Goal: Transaction & Acquisition: Purchase product/service

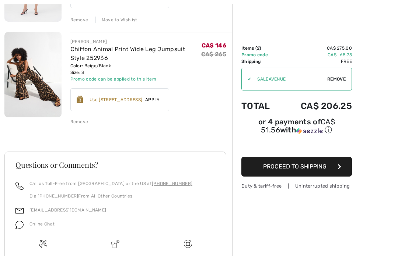
scroll to position [161, 0]
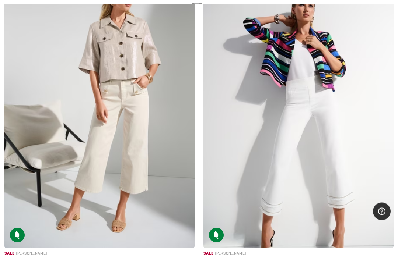
scroll to position [6114, 0]
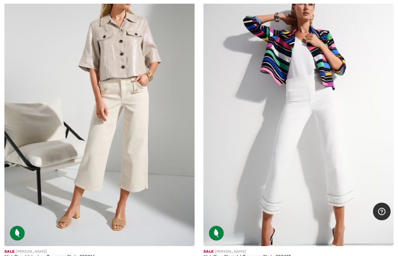
click at [320, 126] on img at bounding box center [298, 103] width 190 height 285
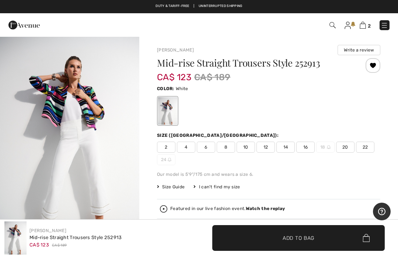
click at [191, 150] on span "4" at bounding box center [186, 147] width 18 height 11
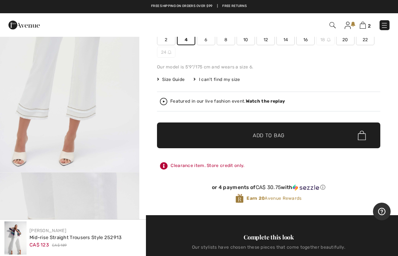
scroll to position [106, 0]
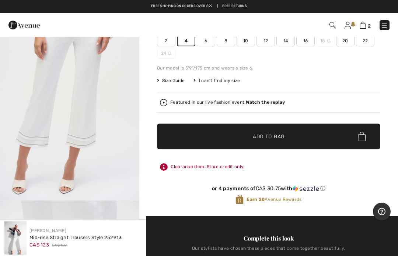
click at [297, 138] on span "✔ Added to Bag Add to Bag" at bounding box center [268, 137] width 223 height 26
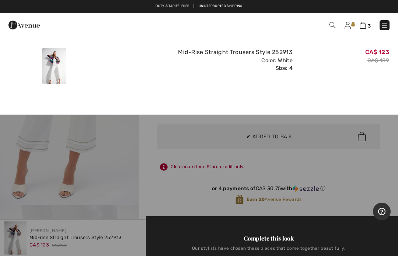
scroll to position [0, 0]
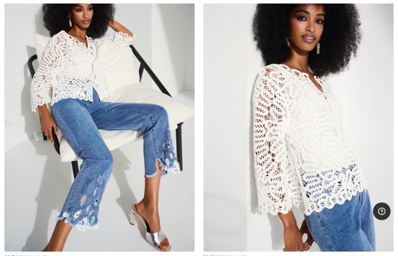
scroll to position [6739, 0]
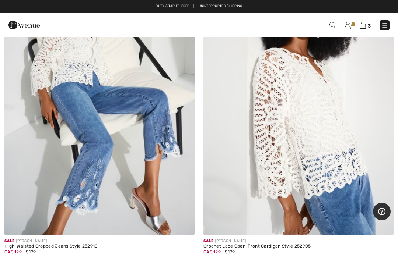
click at [67, 207] on img at bounding box center [99, 93] width 190 height 285
click at [102, 144] on img at bounding box center [99, 93] width 190 height 285
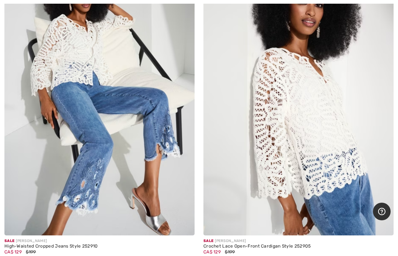
scroll to position [6779, 0]
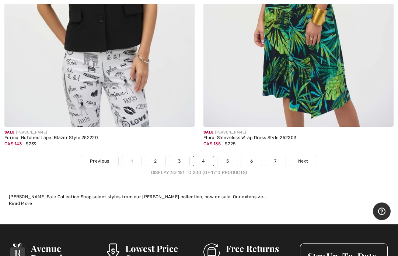
scroll to position [8193, 0]
click at [308, 157] on link "Next" at bounding box center [303, 162] width 28 height 10
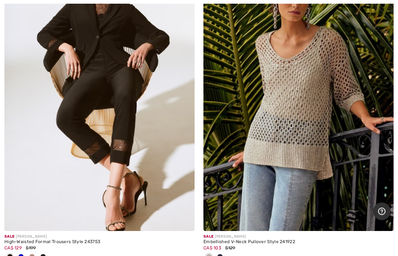
scroll to position [4459, 0]
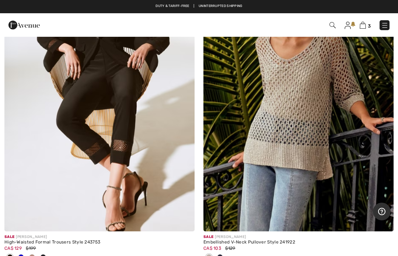
click at [24, 254] on span at bounding box center [21, 257] width 6 height 6
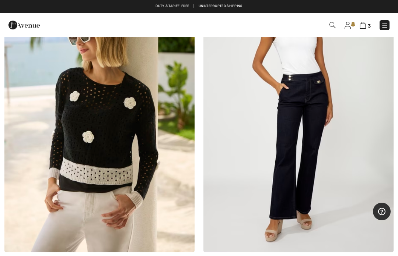
scroll to position [6786, 0]
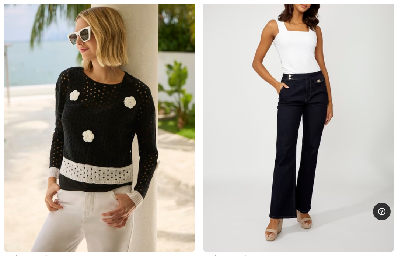
click at [98, 159] on img at bounding box center [99, 109] width 190 height 285
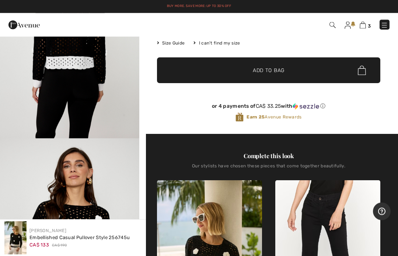
scroll to position [123, 0]
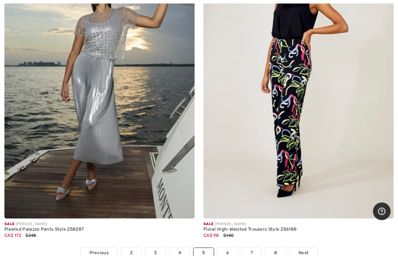
scroll to position [8163, 0]
click at [303, 249] on link "Next" at bounding box center [303, 253] width 28 height 10
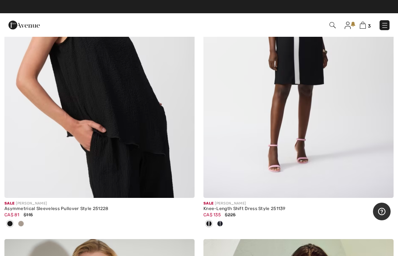
scroll to position [3470, 0]
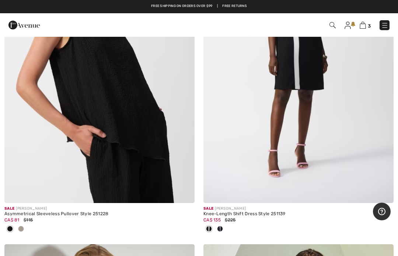
click at [24, 226] on span at bounding box center [21, 229] width 6 height 6
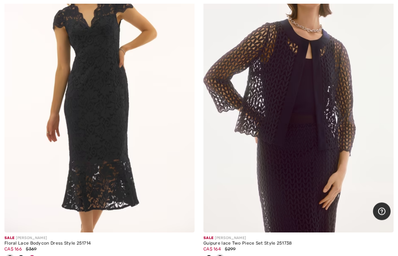
scroll to position [4808, 0]
click at [36, 255] on div at bounding box center [32, 259] width 11 height 12
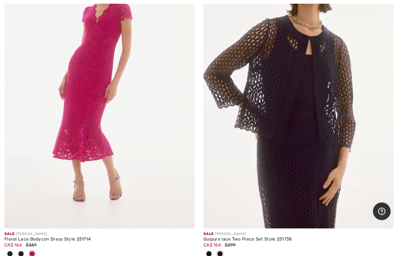
scroll to position [4814, 0]
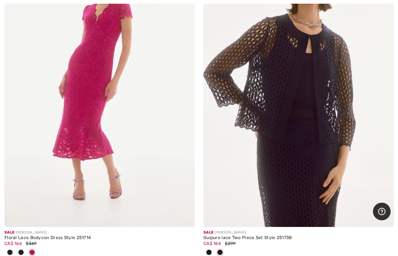
click at [21, 250] on span at bounding box center [21, 253] width 6 height 6
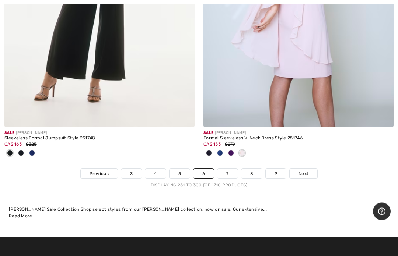
scroll to position [8314, 0]
click at [308, 171] on span "Next" at bounding box center [303, 174] width 10 height 7
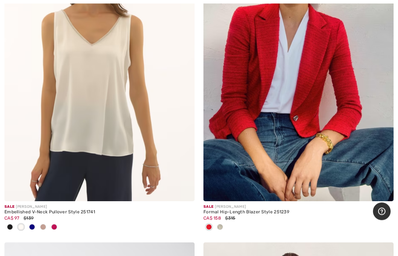
scroll to position [231, 0]
click at [115, 123] on img at bounding box center [99, 58] width 190 height 285
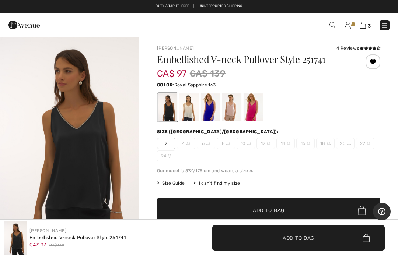
click at [212, 111] on div at bounding box center [210, 108] width 19 height 28
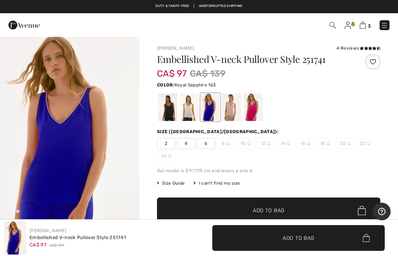
click at [207, 148] on span "6" at bounding box center [206, 143] width 18 height 11
click at [273, 203] on span "✔ Added to Bag Add to Bag" at bounding box center [268, 211] width 223 height 26
click at [362, 32] on div "4 Added to Bag Joseph Ribkoff Metallic High-neck A-line Dress Style 252216 CA$ …" at bounding box center [280, 25] width 229 height 15
click at [364, 28] on img at bounding box center [362, 25] width 6 height 7
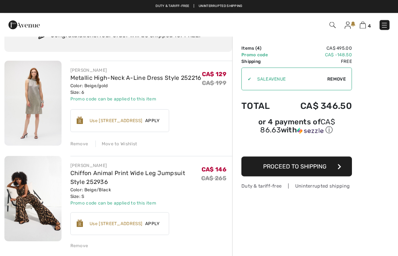
scroll to position [36, 0]
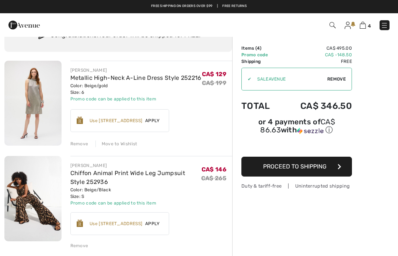
click at [84, 143] on div "Remove" at bounding box center [79, 144] width 18 height 7
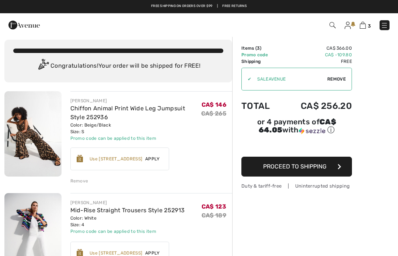
scroll to position [0, 0]
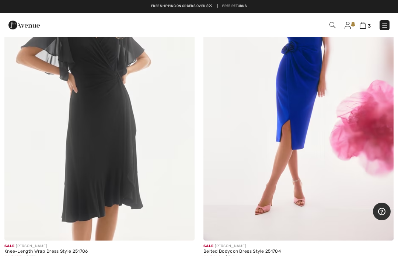
scroll to position [4221, 0]
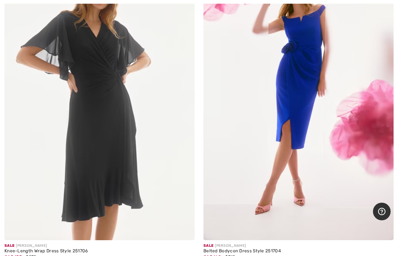
click at [296, 92] on img at bounding box center [298, 97] width 190 height 285
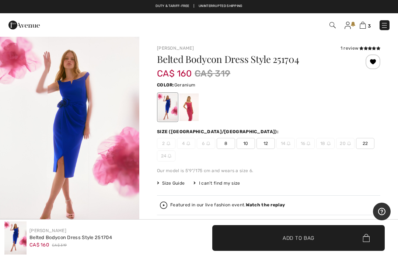
click at [191, 112] on div at bounding box center [188, 108] width 19 height 28
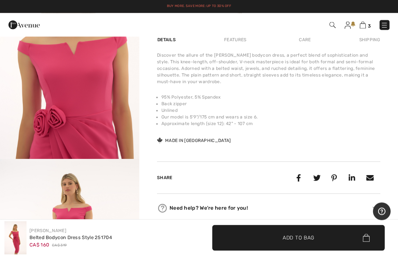
scroll to position [270, 0]
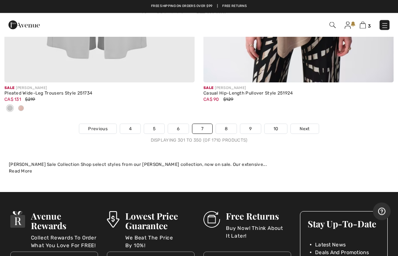
scroll to position [8385, 0]
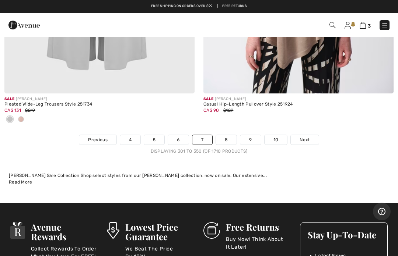
click at [310, 135] on link "Next" at bounding box center [305, 140] width 28 height 10
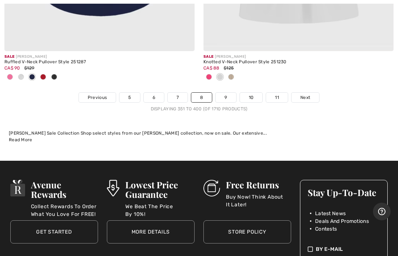
scroll to position [8277, 0]
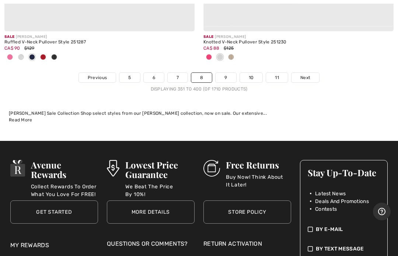
click at [310, 74] on span "Next" at bounding box center [305, 77] width 10 height 7
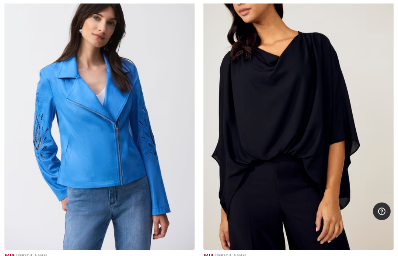
scroll to position [6509, 0]
click at [105, 151] on img at bounding box center [99, 107] width 190 height 285
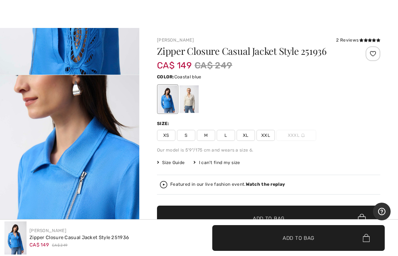
scroll to position [8, 0]
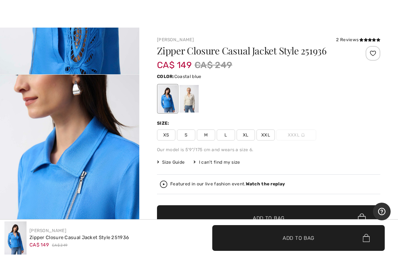
click at [166, 173] on div "Zipper Closure Casual Jacket Style 251936 CA$ 149 CA$ 249 Color: Coastal blue S…" at bounding box center [268, 164] width 223 height 236
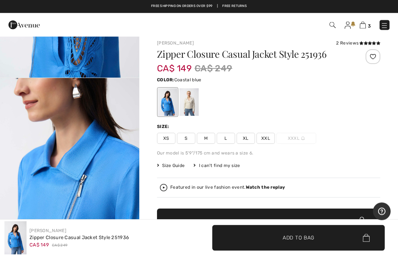
scroll to position [5, 0]
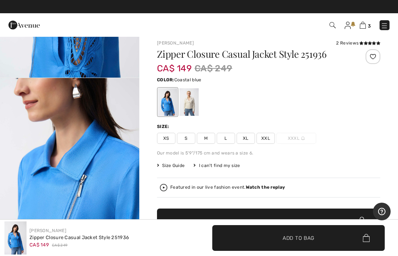
click at [188, 141] on span "S" at bounding box center [186, 138] width 18 height 11
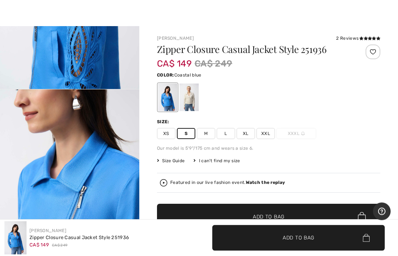
scroll to position [14, 0]
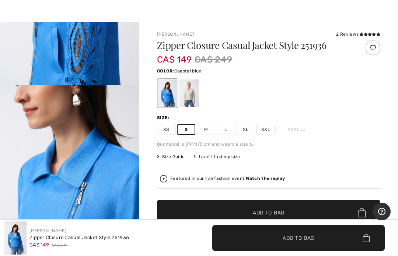
click at [272, 212] on span "Add to Bag" at bounding box center [269, 213] width 32 height 8
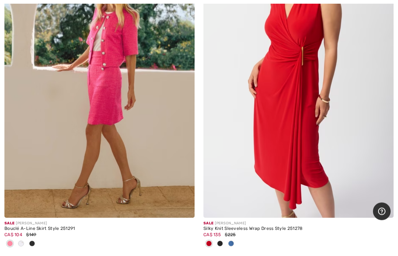
scroll to position [7520, 0]
click at [126, 130] on img at bounding box center [99, 75] width 190 height 285
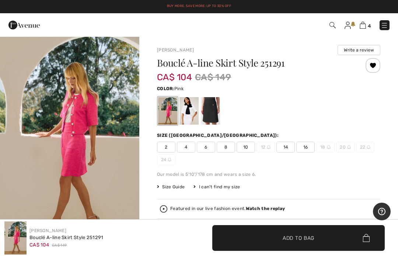
click at [208, 147] on span "6" at bounding box center [206, 147] width 18 height 11
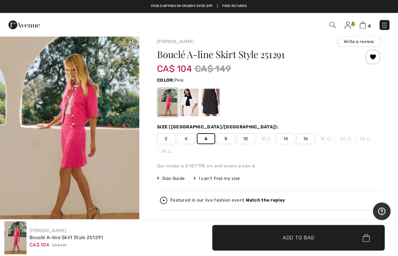
scroll to position [2, 0]
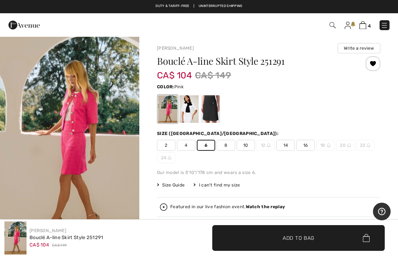
click at [276, 242] on span "✔ Added to Bag Add to Bag" at bounding box center [298, 238] width 172 height 26
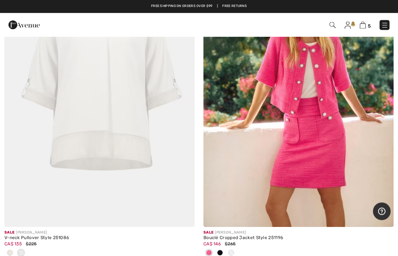
scroll to position [8203, 0]
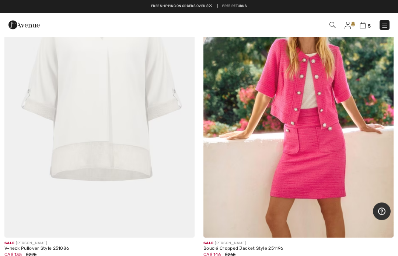
click at [344, 94] on img at bounding box center [298, 95] width 190 height 285
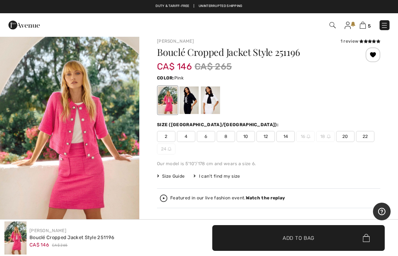
scroll to position [7, 0]
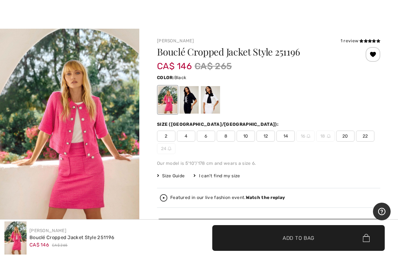
click at [196, 106] on div at bounding box center [188, 100] width 19 height 28
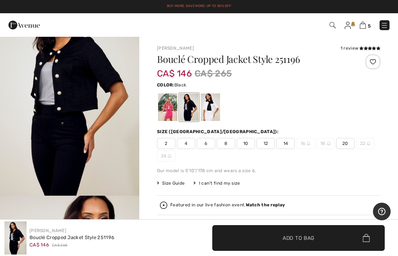
scroll to position [0, 0]
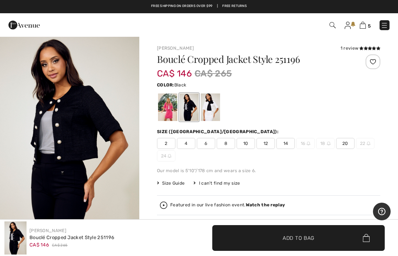
click at [168, 108] on div at bounding box center [167, 108] width 19 height 28
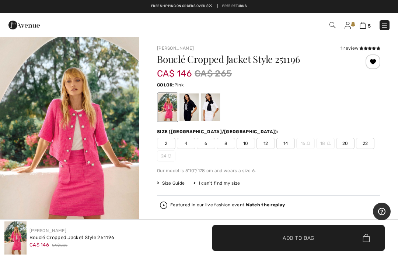
click at [211, 105] on div at bounding box center [210, 108] width 19 height 28
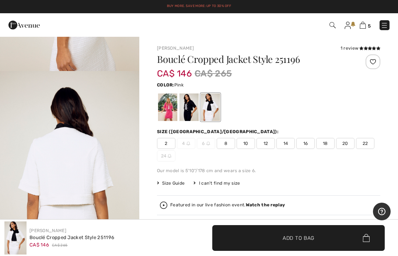
click at [166, 111] on div at bounding box center [167, 108] width 19 height 28
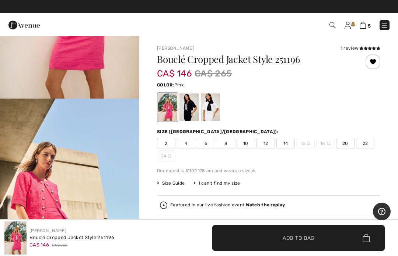
click at [209, 141] on span "6" at bounding box center [206, 143] width 18 height 11
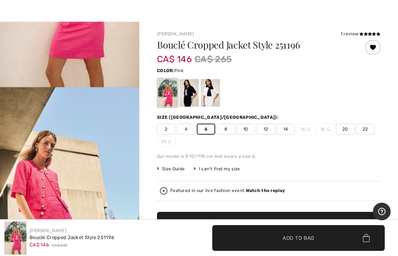
scroll to position [15, 0]
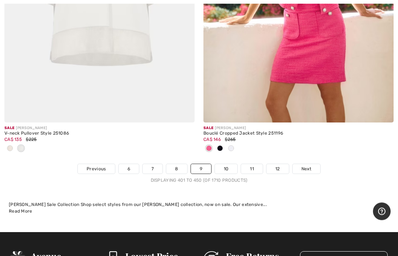
scroll to position [8319, 0]
click at [308, 166] on span "Next" at bounding box center [306, 169] width 10 height 7
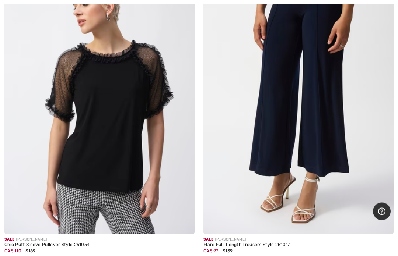
scroll to position [1491, 0]
click at [26, 256] on div at bounding box center [20, 260] width 11 height 12
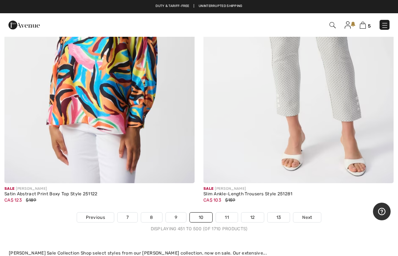
scroll to position [8258, 0]
click at [312, 213] on link "Next" at bounding box center [307, 218] width 28 height 10
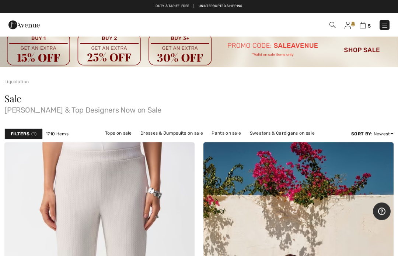
scroll to position [6, 0]
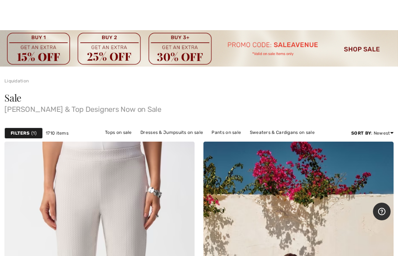
click at [289, 133] on link "Sweaters & Cardigans on sale" at bounding box center [282, 133] width 72 height 10
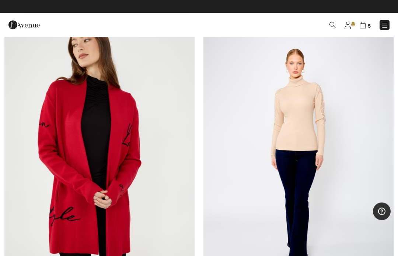
scroll to position [4428, 0]
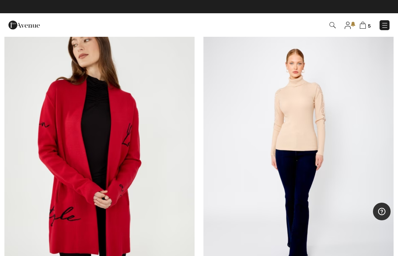
click at [352, 106] on img at bounding box center [298, 158] width 190 height 285
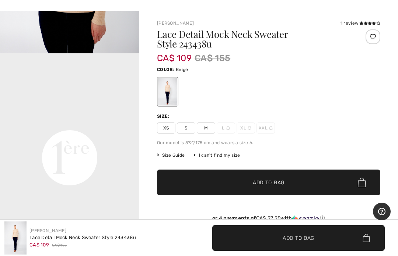
scroll to position [375, 0]
click at [187, 129] on span "S" at bounding box center [186, 128] width 18 height 11
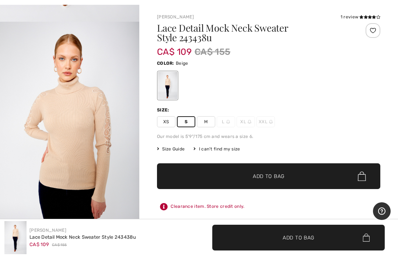
scroll to position [31, 0]
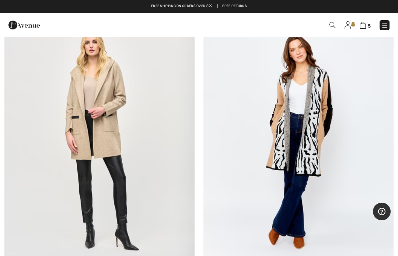
scroll to position [6100, 0]
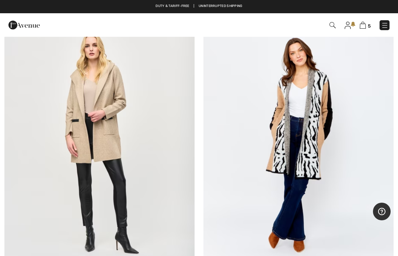
click at [349, 119] on img at bounding box center [298, 144] width 190 height 285
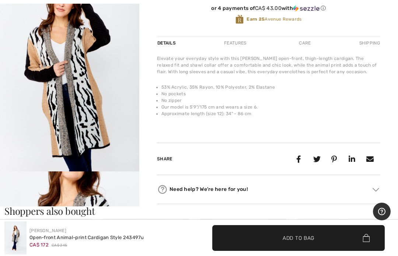
scroll to position [246, 0]
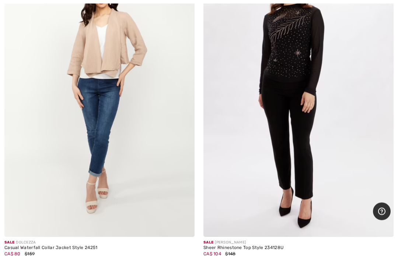
scroll to position [7430, 0]
click at [351, 97] on img at bounding box center [298, 94] width 190 height 285
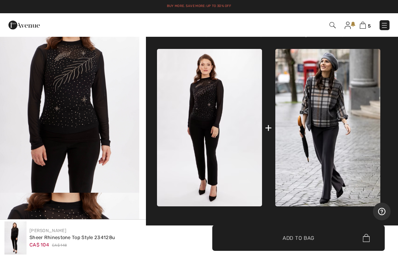
scroll to position [262, 0]
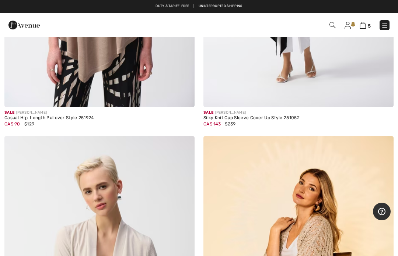
scroll to position [2635, 0]
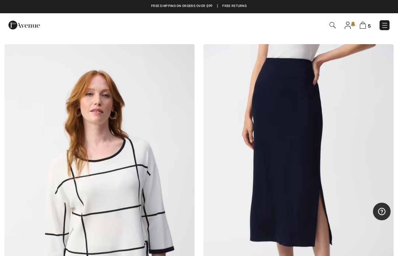
scroll to position [2404, 0]
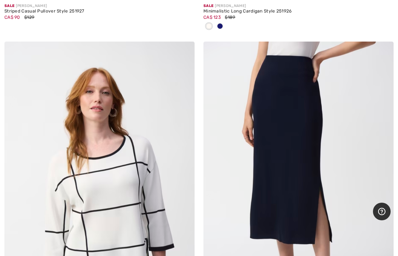
click at [351, 117] on img at bounding box center [298, 184] width 190 height 285
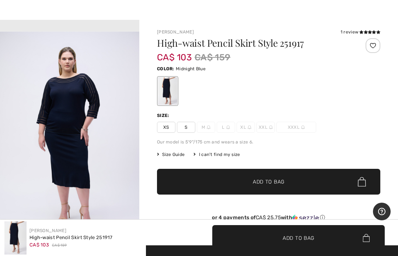
scroll to position [1073, 0]
click at [95, 200] on img "5 / 7" at bounding box center [69, 136] width 139 height 209
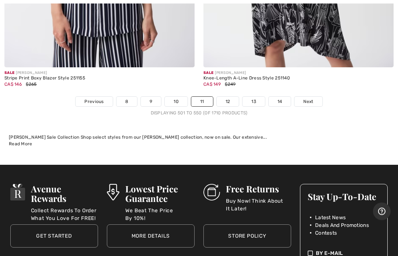
scroll to position [8241, 0]
click at [315, 110] on div "Displaying 501 to 550 (of 1710 products)" at bounding box center [199, 113] width 398 height 7
click at [313, 99] on link "Next" at bounding box center [308, 102] width 28 height 10
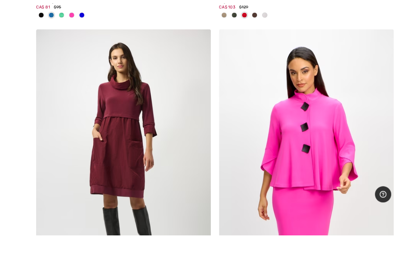
scroll to position [5709, 0]
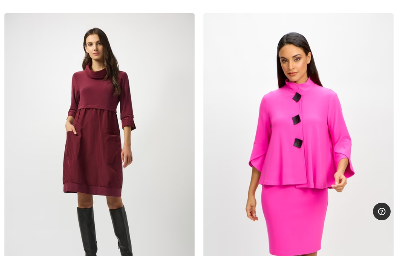
click at [123, 156] on img at bounding box center [99, 155] width 190 height 285
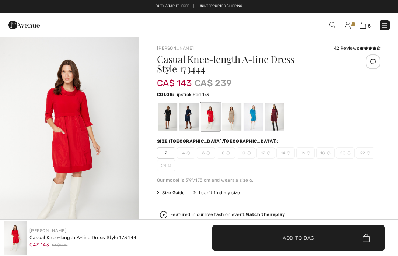
checkbox input "true"
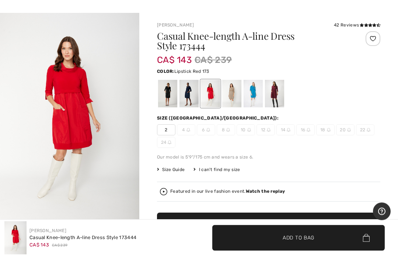
scroll to position [23, 0]
click at [279, 94] on div at bounding box center [274, 94] width 19 height 28
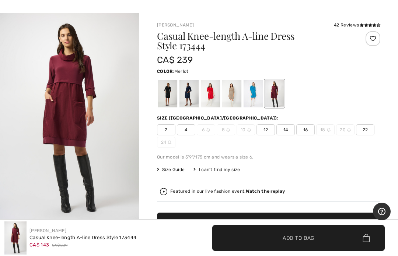
click at [256, 97] on div at bounding box center [252, 94] width 19 height 28
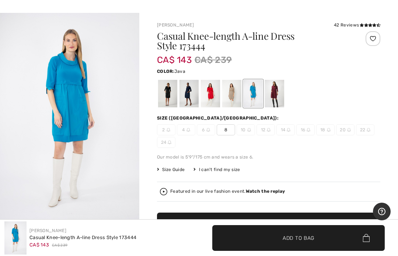
click at [235, 95] on div at bounding box center [231, 94] width 19 height 28
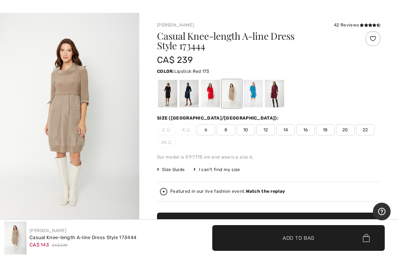
click at [215, 91] on div at bounding box center [210, 94] width 19 height 28
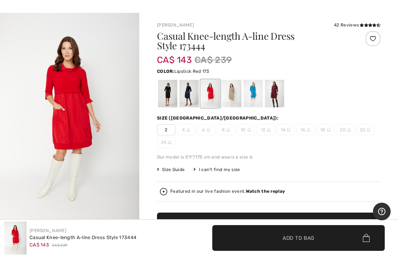
click at [193, 93] on div at bounding box center [188, 94] width 19 height 28
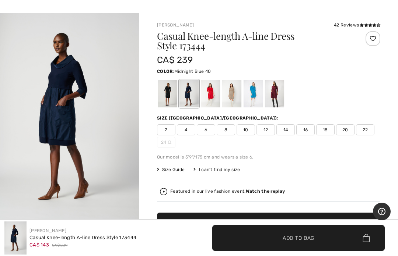
click at [169, 98] on div at bounding box center [167, 94] width 19 height 28
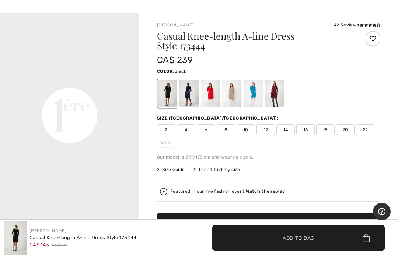
scroll to position [404, 0]
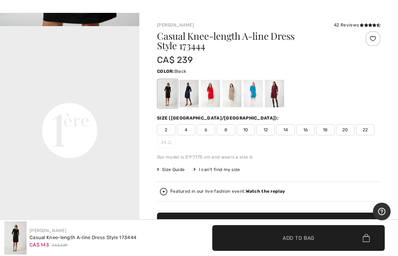
click at [251, 94] on div at bounding box center [252, 94] width 19 height 28
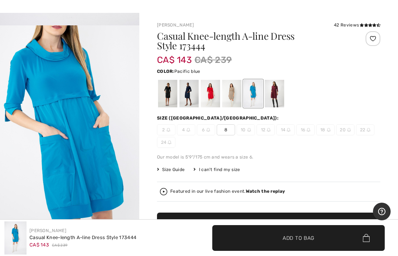
scroll to position [218, 0]
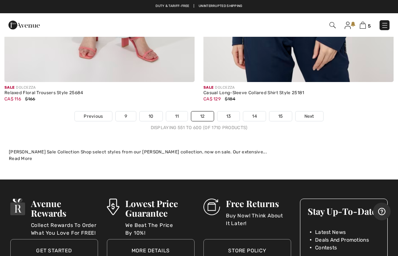
scroll to position [8297, 0]
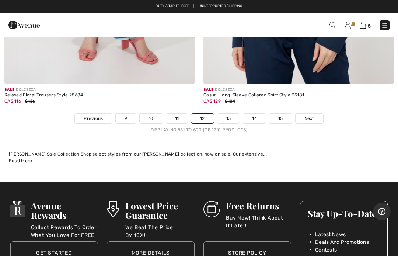
click at [316, 114] on link "Next" at bounding box center [309, 119] width 28 height 10
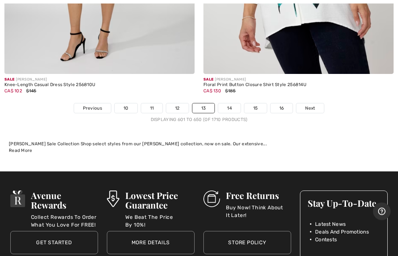
scroll to position [8210, 0]
click at [314, 104] on link "Next" at bounding box center [310, 108] width 28 height 10
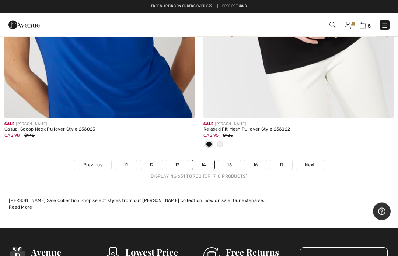
scroll to position [8189, 0]
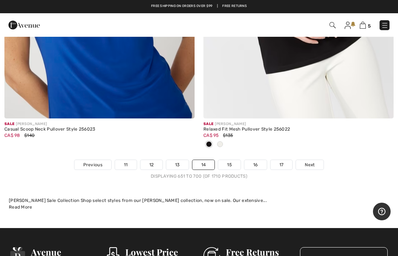
click at [314, 162] on span "Next" at bounding box center [310, 165] width 10 height 7
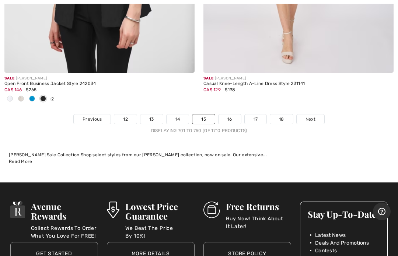
scroll to position [8234, 0]
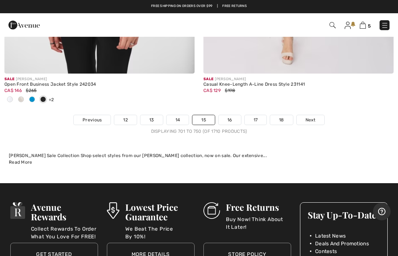
click at [320, 115] on link "Next" at bounding box center [310, 120] width 28 height 10
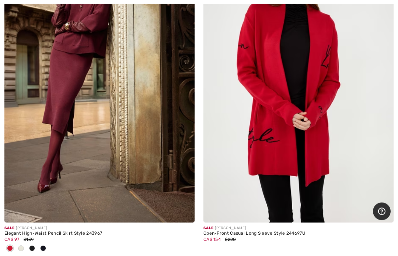
scroll to position [2206, 0]
click at [114, 143] on img at bounding box center [99, 80] width 190 height 285
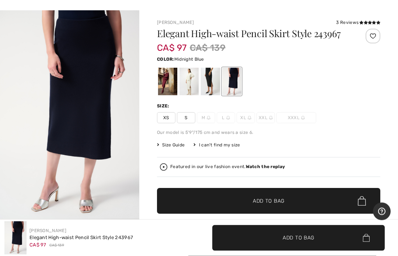
scroll to position [26, 0]
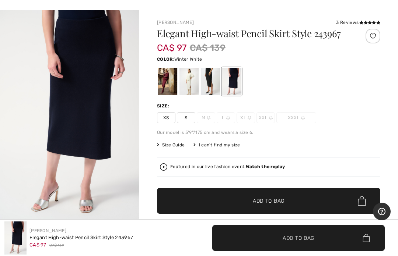
click at [188, 83] on div at bounding box center [188, 82] width 19 height 28
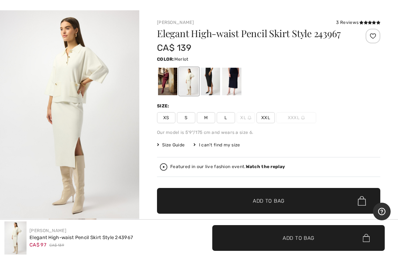
click at [168, 85] on div at bounding box center [167, 82] width 19 height 28
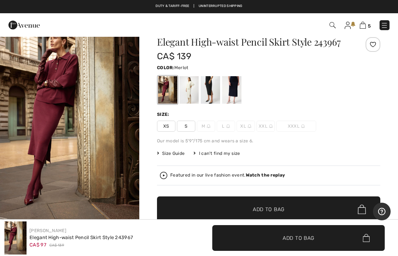
scroll to position [17, 0]
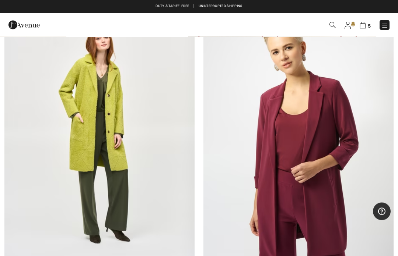
scroll to position [4752, 0]
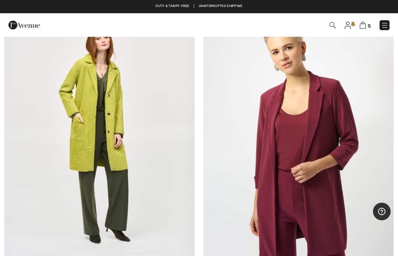
click at [122, 135] on img at bounding box center [99, 134] width 190 height 285
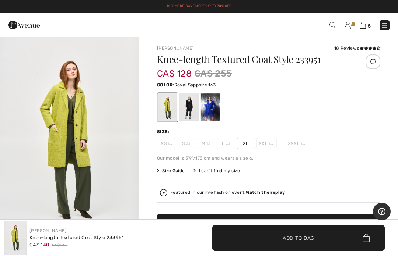
click at [208, 105] on div at bounding box center [210, 108] width 19 height 28
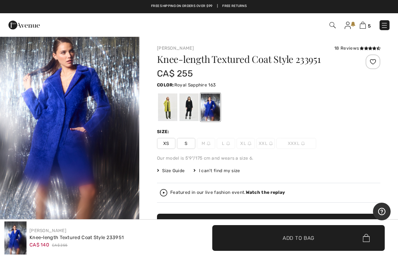
scroll to position [18, 0]
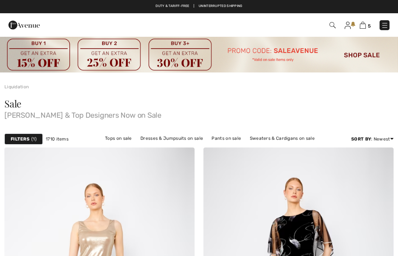
checkbox input "true"
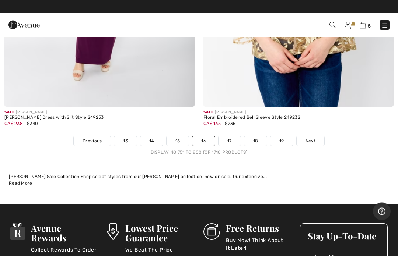
scroll to position [8209, 0]
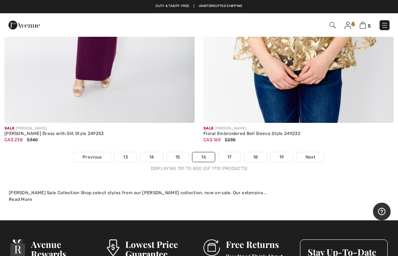
click at [314, 154] on span "Next" at bounding box center [310, 157] width 10 height 7
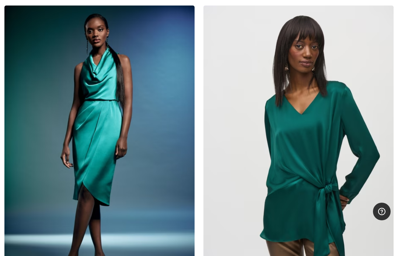
scroll to position [4678, 0]
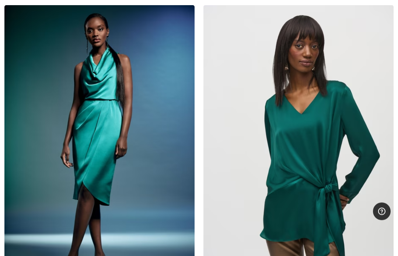
click at [106, 158] on img at bounding box center [99, 148] width 190 height 285
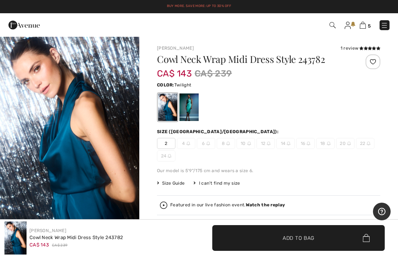
click at [270, 97] on div at bounding box center [268, 107] width 223 height 31
click at [168, 108] on div at bounding box center [167, 108] width 19 height 28
click at [195, 108] on div at bounding box center [188, 108] width 19 height 28
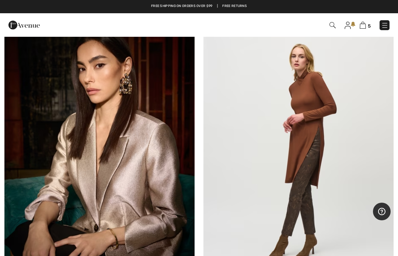
scroll to position [4998, 0]
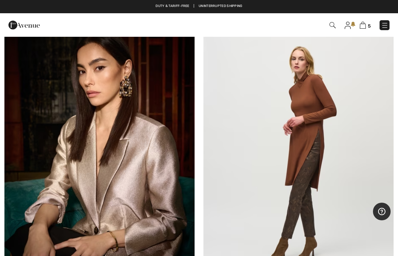
click at [350, 135] on img at bounding box center [298, 153] width 190 height 285
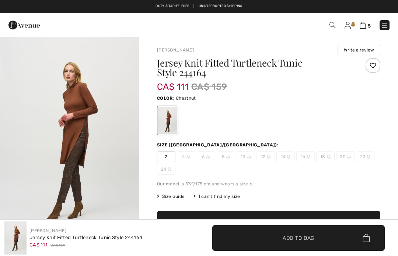
checkbox input "true"
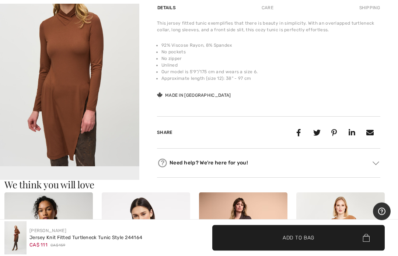
scroll to position [288, 0]
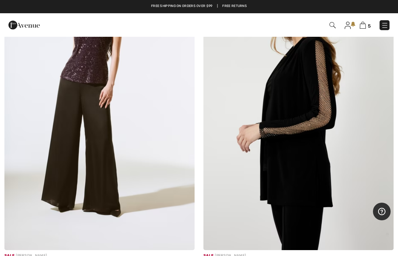
scroll to position [5351, 0]
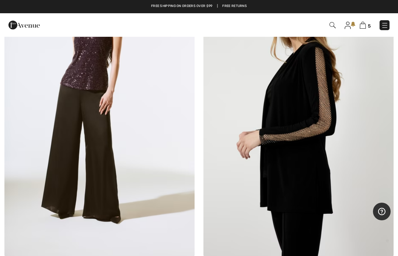
click at [323, 158] on img at bounding box center [298, 114] width 190 height 285
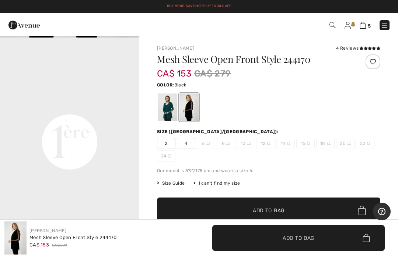
scroll to position [417, 0]
click at [166, 114] on div at bounding box center [167, 108] width 19 height 28
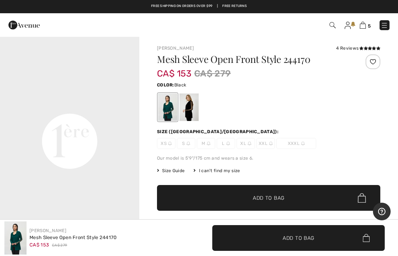
click at [191, 110] on div at bounding box center [188, 108] width 19 height 28
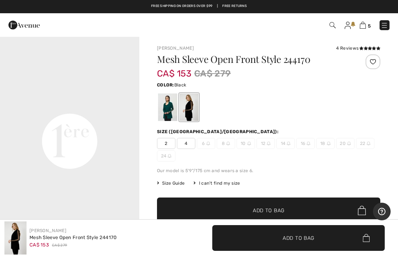
scroll to position [0, 0]
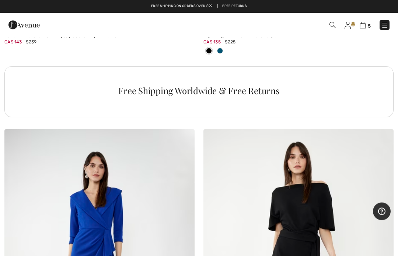
scroll to position [7894, 0]
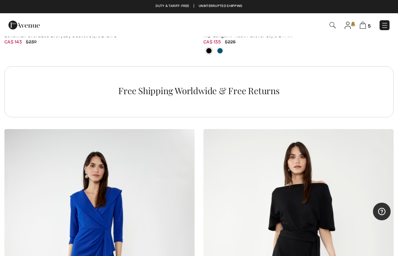
click at [362, 28] on img at bounding box center [362, 25] width 6 height 7
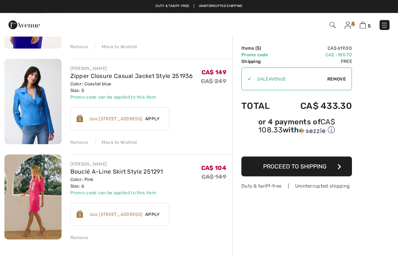
scroll to position [331, 0]
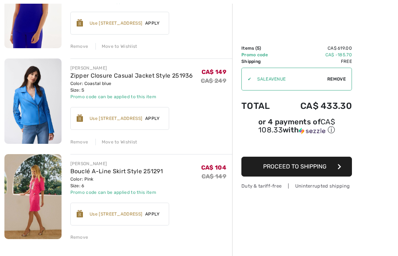
click at [81, 237] on div "Remove" at bounding box center [79, 237] width 18 height 7
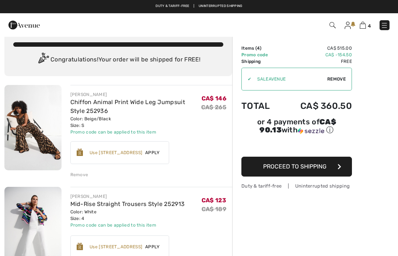
scroll to position [0, 0]
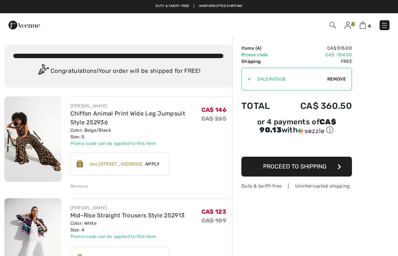
click at [386, 24] on img at bounding box center [383, 25] width 7 height 7
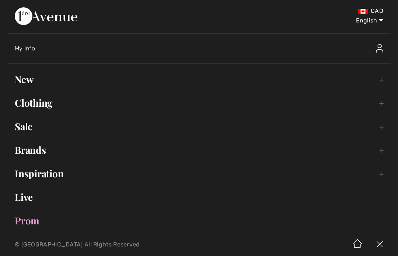
click at [29, 86] on link "New Toggle submenu" at bounding box center [198, 79] width 383 height 16
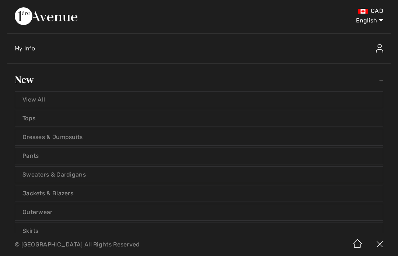
click at [15, 209] on link "Outerwear" at bounding box center [199, 212] width 368 height 16
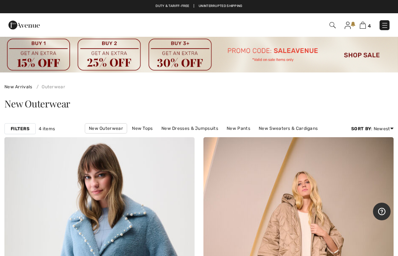
click at [385, 28] on img at bounding box center [384, 25] width 7 height 7
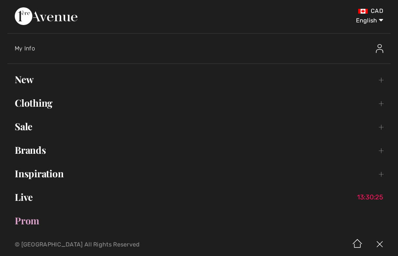
click at [26, 79] on link "New Toggle submenu" at bounding box center [198, 79] width 383 height 16
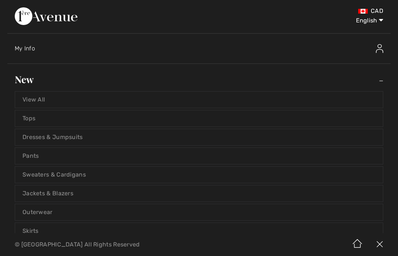
click at [39, 100] on link "View All" at bounding box center [199, 100] width 368 height 16
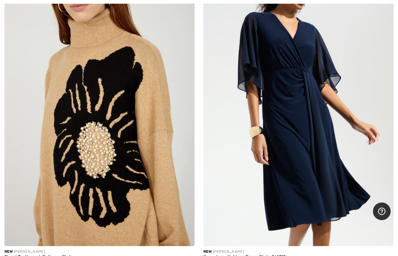
scroll to position [1479, 0]
click at [42, 217] on img at bounding box center [99, 103] width 190 height 285
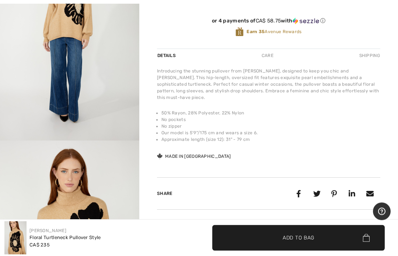
scroll to position [217, 0]
click at [330, 146] on div "Introducing the stunning pullover from Frank Lyman, designed to keep you chic a…" at bounding box center [268, 114] width 223 height 93
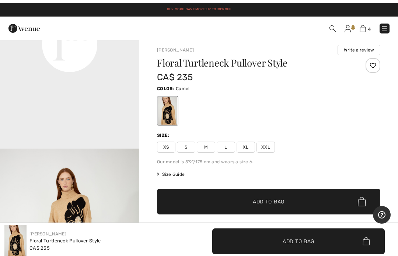
scroll to position [0, 0]
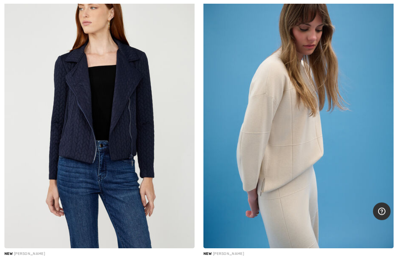
scroll to position [2193, 0]
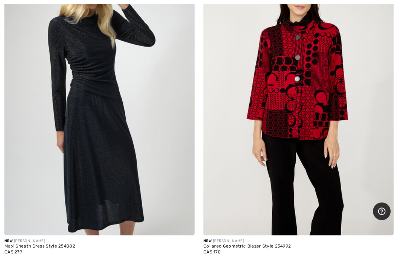
scroll to position [4822, 0]
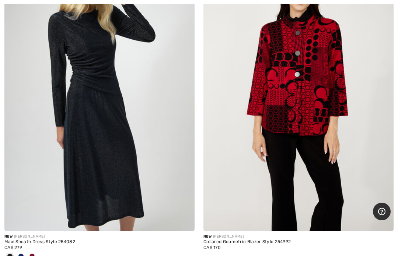
click at [29, 255] on span at bounding box center [32, 257] width 6 height 6
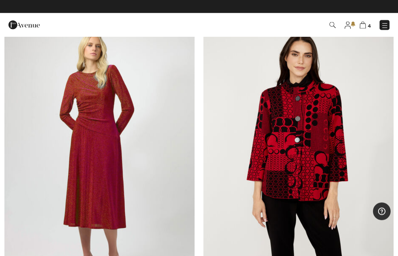
scroll to position [4756, 0]
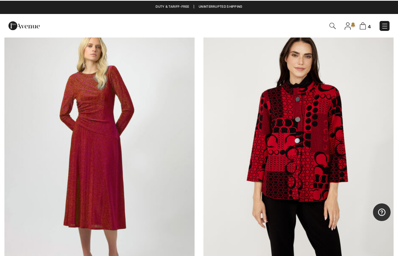
click at [127, 167] on img at bounding box center [99, 154] width 190 height 285
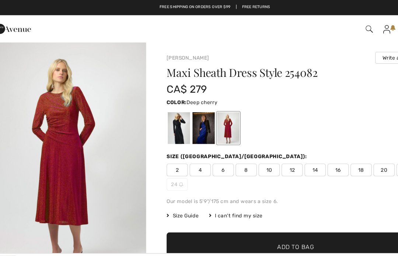
click at [179, 119] on div at bounding box center [188, 111] width 19 height 28
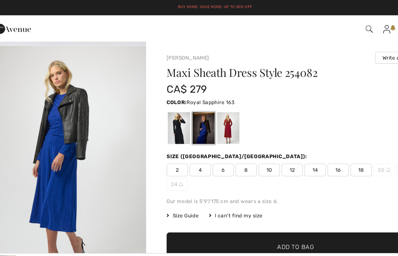
scroll to position [1082, 0]
click at [158, 116] on div at bounding box center [167, 111] width 19 height 28
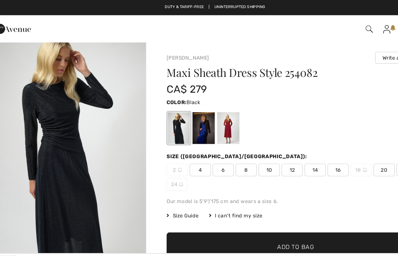
scroll to position [0, 0]
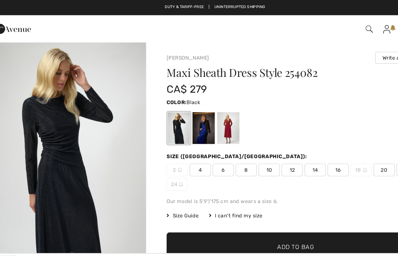
click at [201, 116] on div at bounding box center [210, 111] width 19 height 28
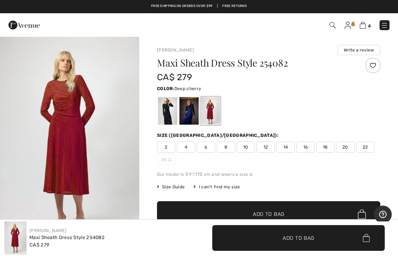
click at [184, 119] on div at bounding box center [188, 111] width 19 height 28
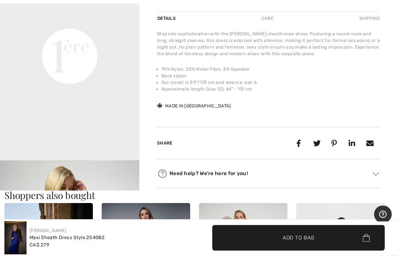
scroll to position [269, 0]
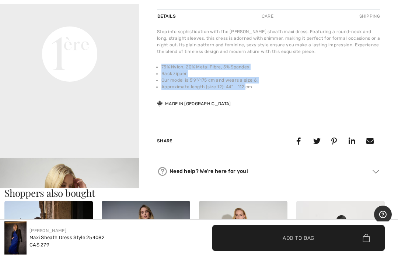
click at [352, 133] on div "Share" at bounding box center [268, 141] width 223 height 32
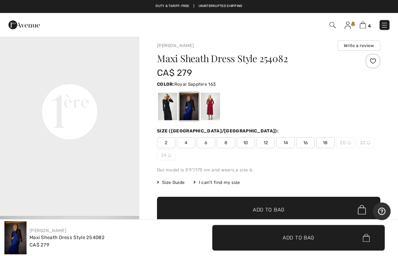
scroll to position [0, 0]
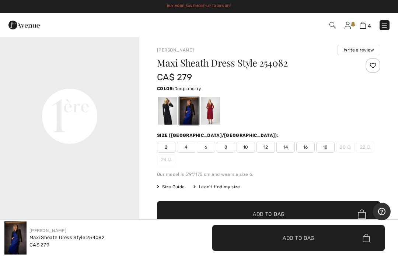
click at [214, 116] on div at bounding box center [210, 111] width 19 height 28
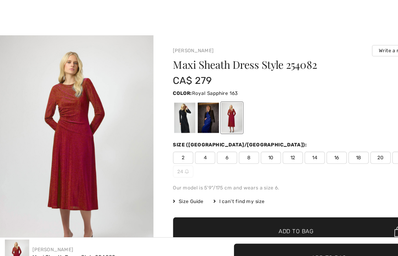
click at [190, 109] on div at bounding box center [188, 111] width 19 height 28
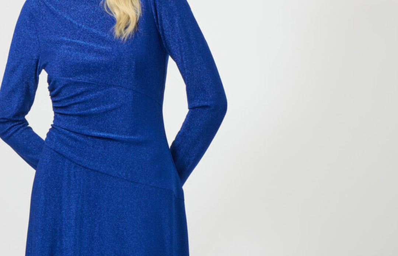
scroll to position [208, 0]
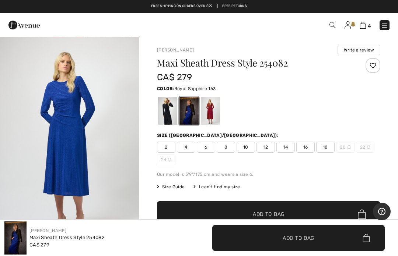
click at [227, 148] on span "8" at bounding box center [226, 147] width 18 height 11
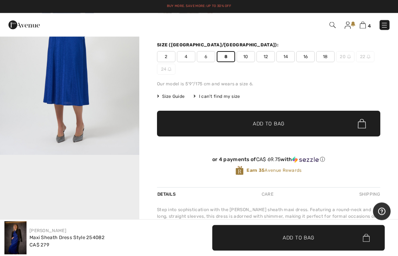
scroll to position [85, 0]
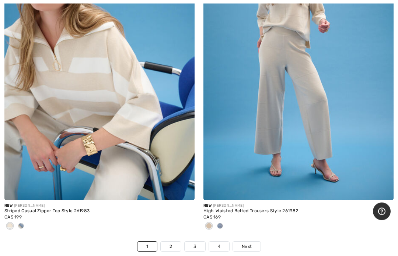
scroll to position [8182, 0]
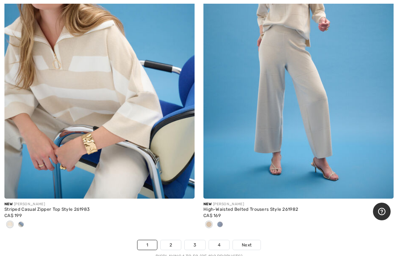
click at [255, 240] on link "Next" at bounding box center [247, 245] width 28 height 10
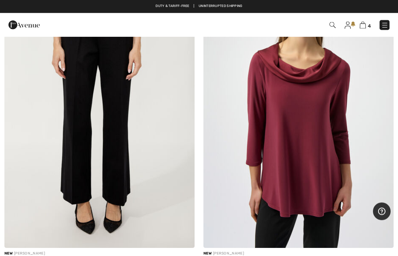
scroll to position [2826, 0]
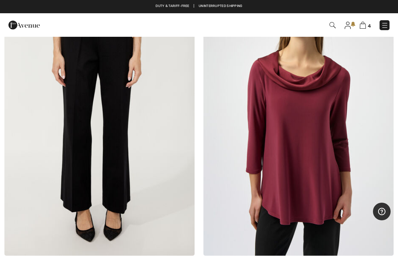
click at [322, 199] on img at bounding box center [298, 113] width 190 height 285
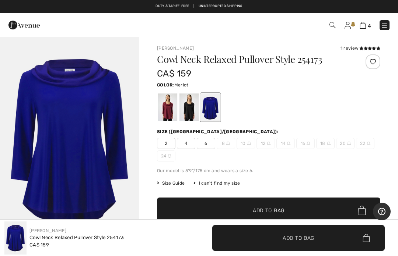
click at [165, 116] on div at bounding box center [167, 108] width 19 height 28
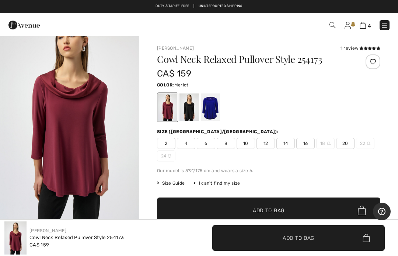
scroll to position [27, 0]
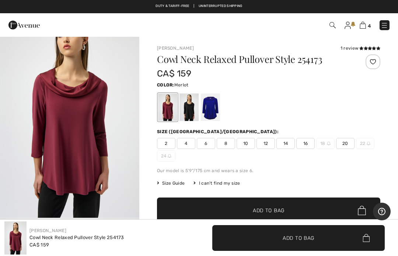
click at [208, 147] on span "6" at bounding box center [206, 143] width 18 height 11
click at [213, 111] on div at bounding box center [210, 108] width 19 height 28
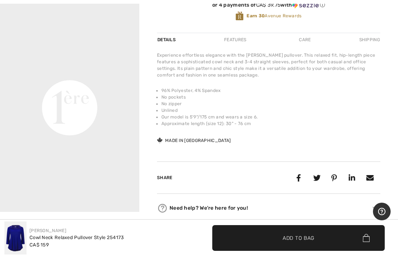
scroll to position [242, 0]
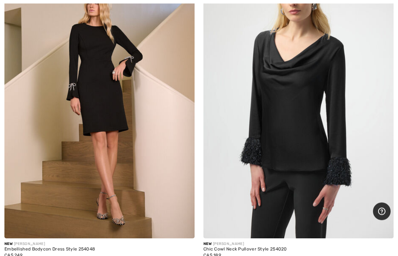
scroll to position [3168, 0]
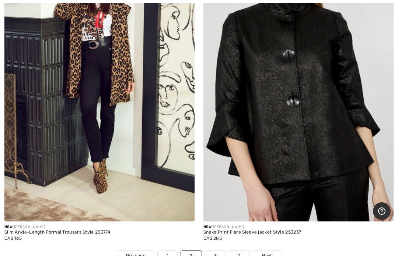
scroll to position [8196, 0]
click at [271, 253] on span "Next" at bounding box center [267, 256] width 10 height 7
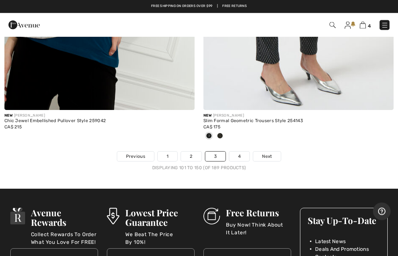
scroll to position [8279, 0]
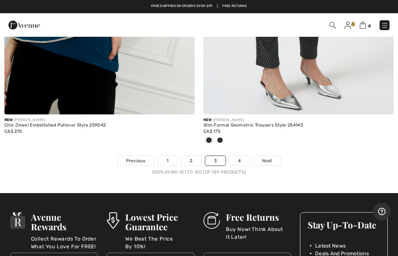
click at [275, 156] on link "Next" at bounding box center [267, 161] width 28 height 10
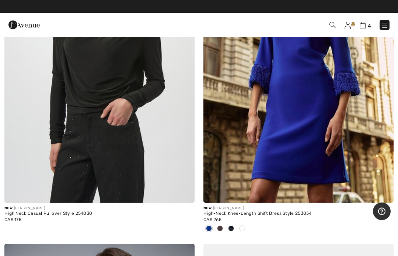
scroll to position [2214, 0]
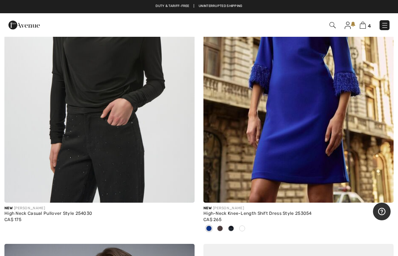
click at [217, 226] on span at bounding box center [220, 229] width 6 height 6
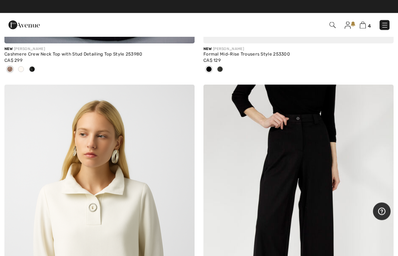
scroll to position [2700, 0]
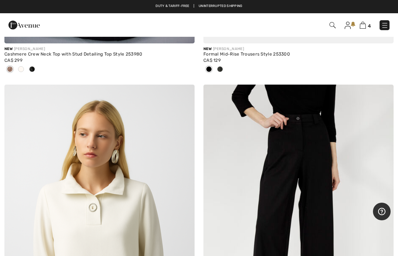
click at [386, 28] on img at bounding box center [384, 25] width 7 height 7
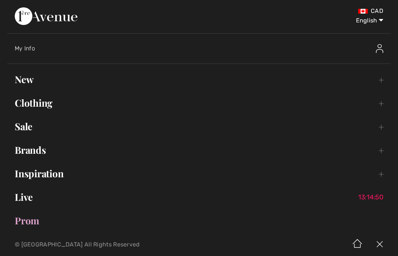
click at [25, 151] on link "Brands Open submenu" at bounding box center [198, 150] width 383 height 16
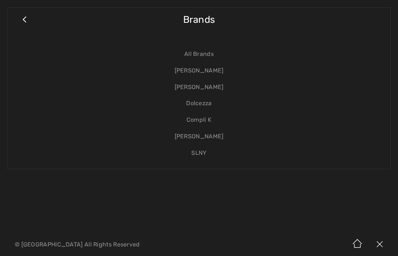
click at [214, 89] on link "[PERSON_NAME]" at bounding box center [199, 87] width 368 height 17
click at [195, 86] on link "[PERSON_NAME]" at bounding box center [199, 87] width 368 height 17
click at [191, 87] on link "[PERSON_NAME]" at bounding box center [199, 87] width 368 height 17
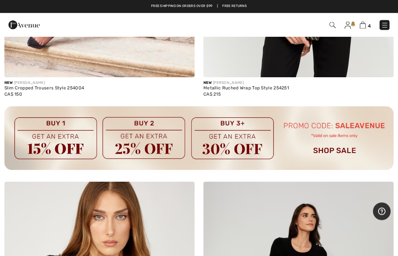
scroll to position [8001, 0]
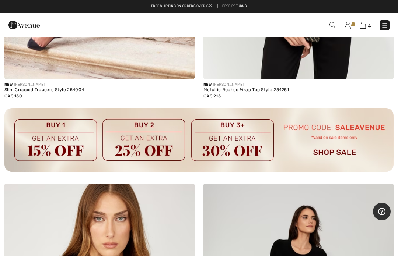
click at [360, 29] on link "4" at bounding box center [364, 25] width 11 height 9
click at [363, 28] on img at bounding box center [362, 25] width 6 height 7
click at [362, 28] on img at bounding box center [362, 25] width 6 height 7
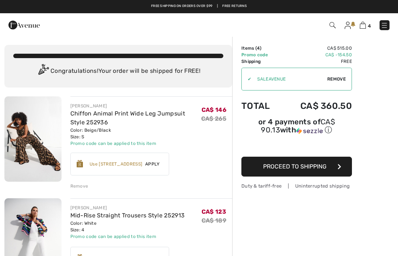
click at [88, 188] on div "Remove" at bounding box center [151, 186] width 162 height 8
click at [82, 187] on div "Remove" at bounding box center [79, 186] width 18 height 7
